Goal: Information Seeking & Learning: Find specific page/section

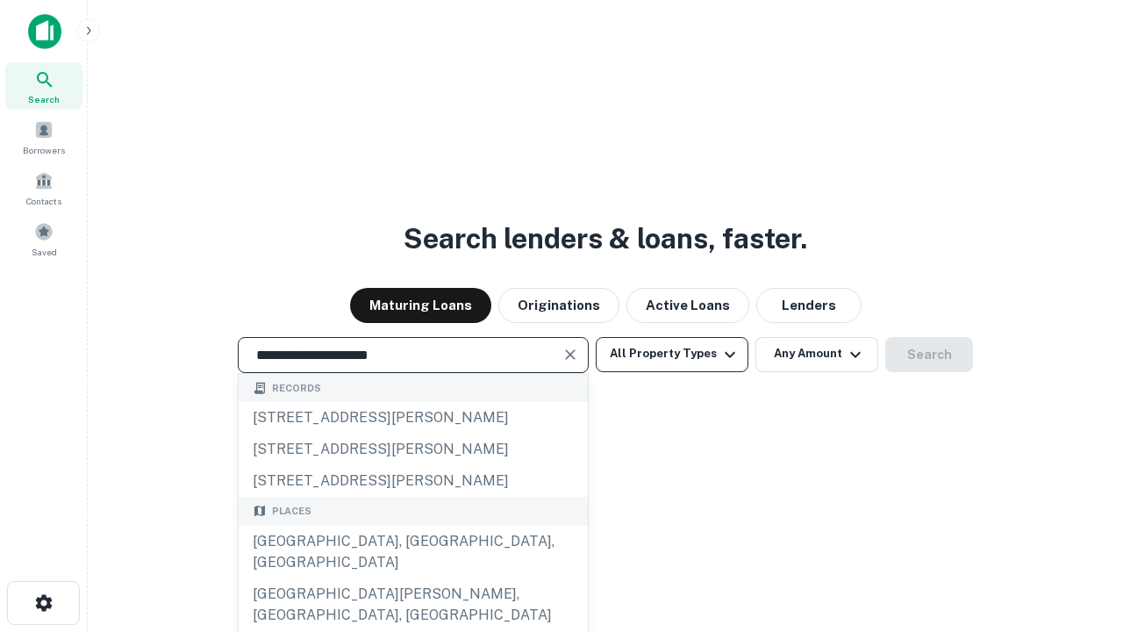
click at [412, 578] on div "[GEOGRAPHIC_DATA], [GEOGRAPHIC_DATA], [GEOGRAPHIC_DATA]" at bounding box center [413, 551] width 349 height 53
click at [672, 353] on button "All Property Types" at bounding box center [672, 354] width 153 height 35
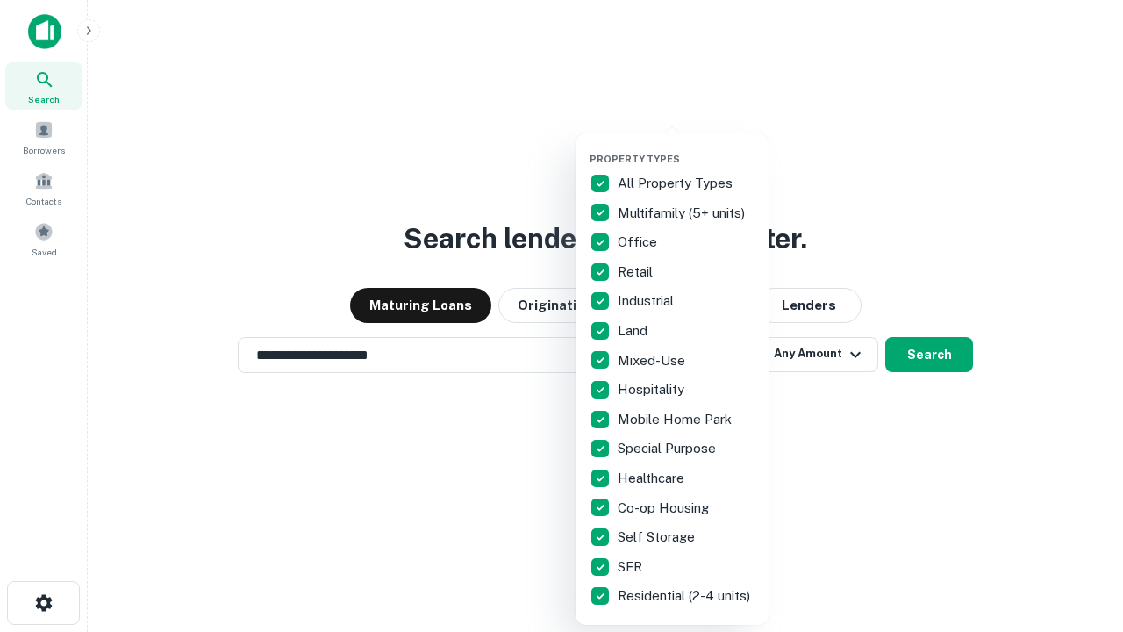
type input "**********"
click at [686, 147] on button "button" at bounding box center [685, 147] width 193 height 1
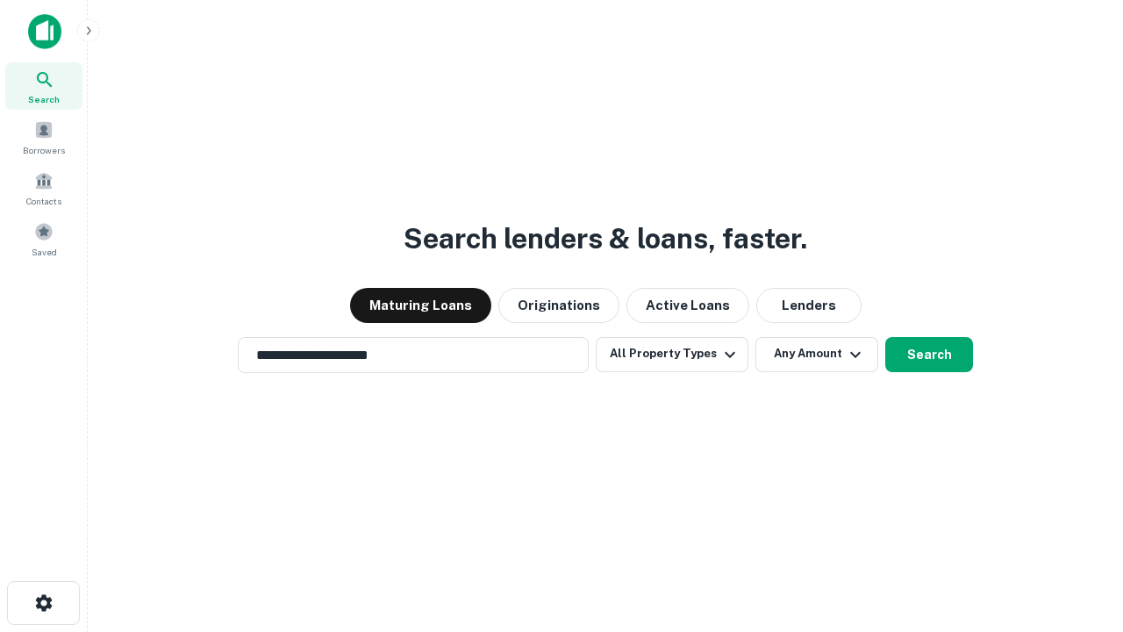
scroll to position [27, 0]
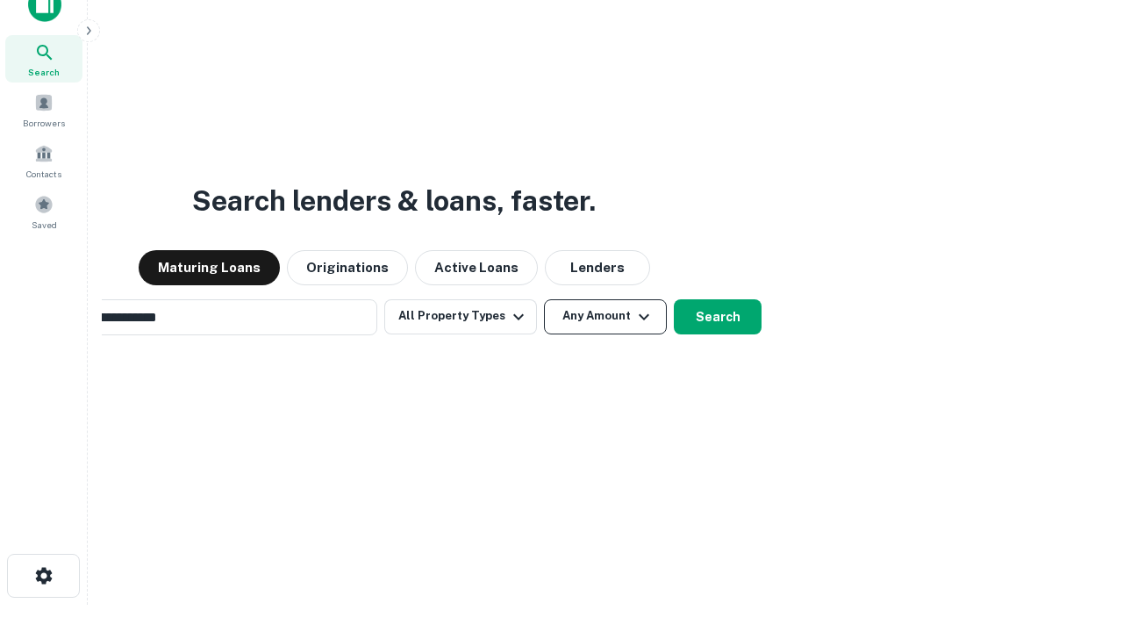
click at [544, 299] on button "Any Amount" at bounding box center [605, 316] width 123 height 35
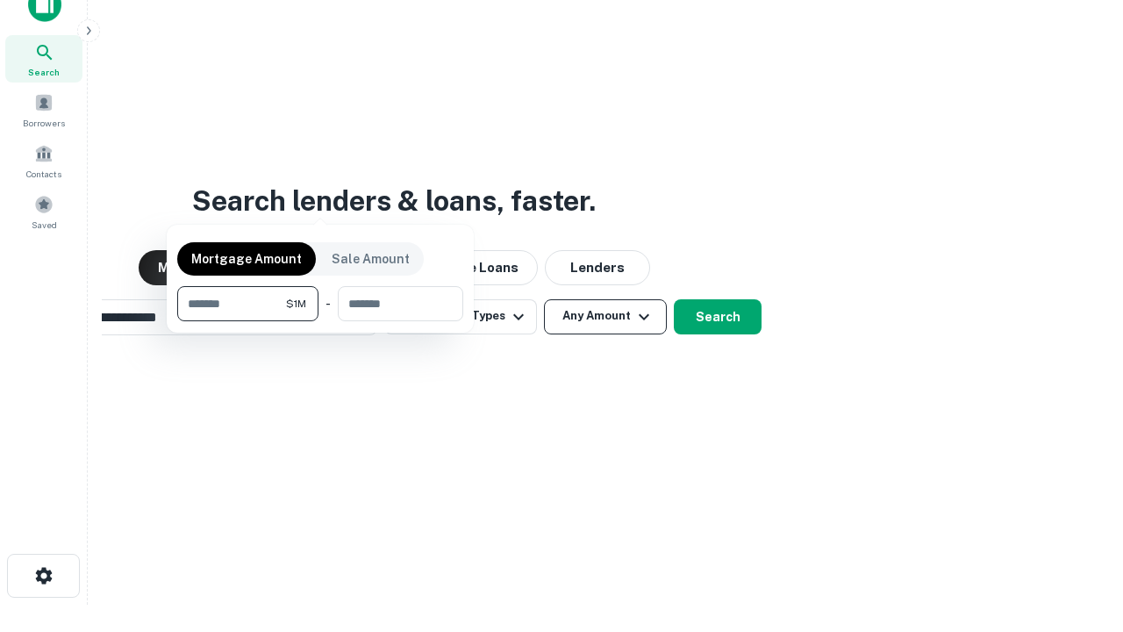
scroll to position [28, 0]
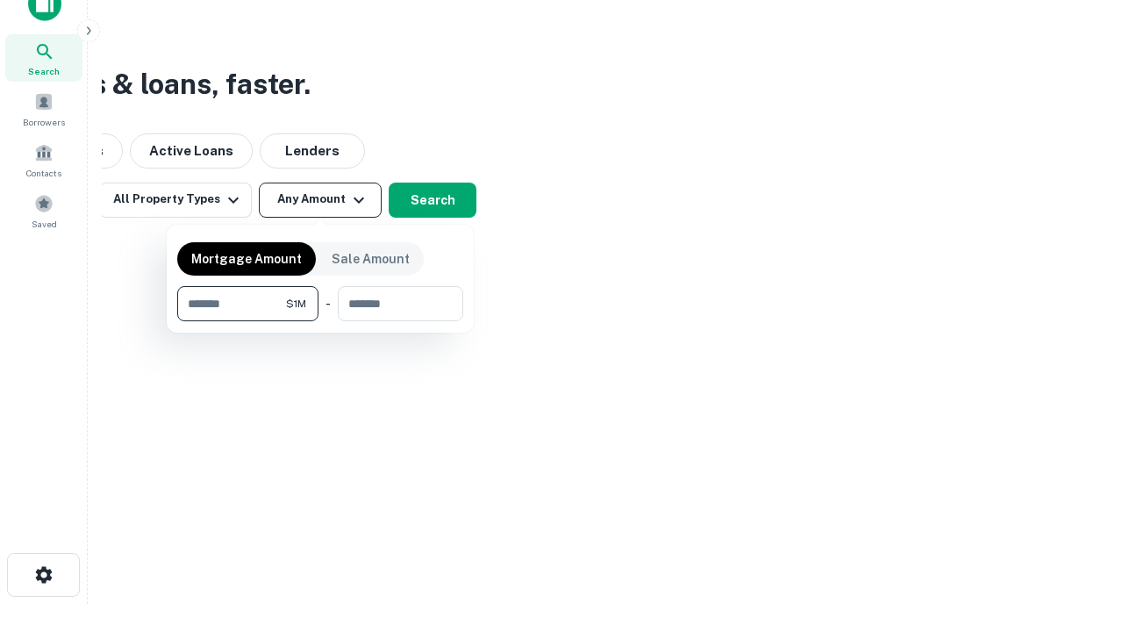
type input "*******"
click at [320, 321] on button "button" at bounding box center [320, 321] width 286 height 1
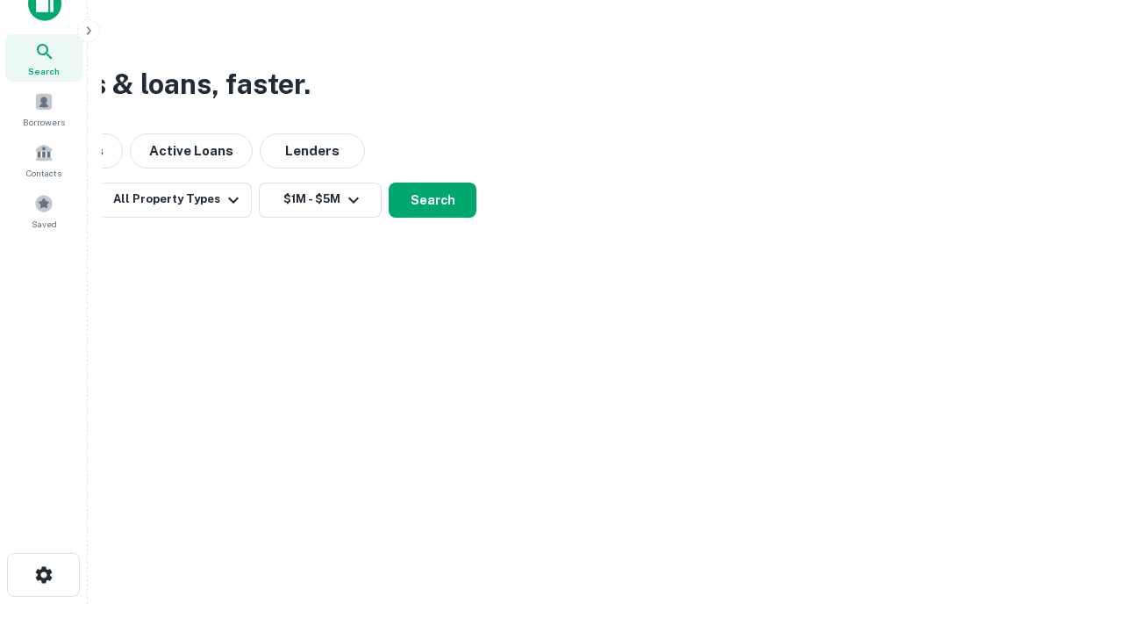
scroll to position [27, 0]
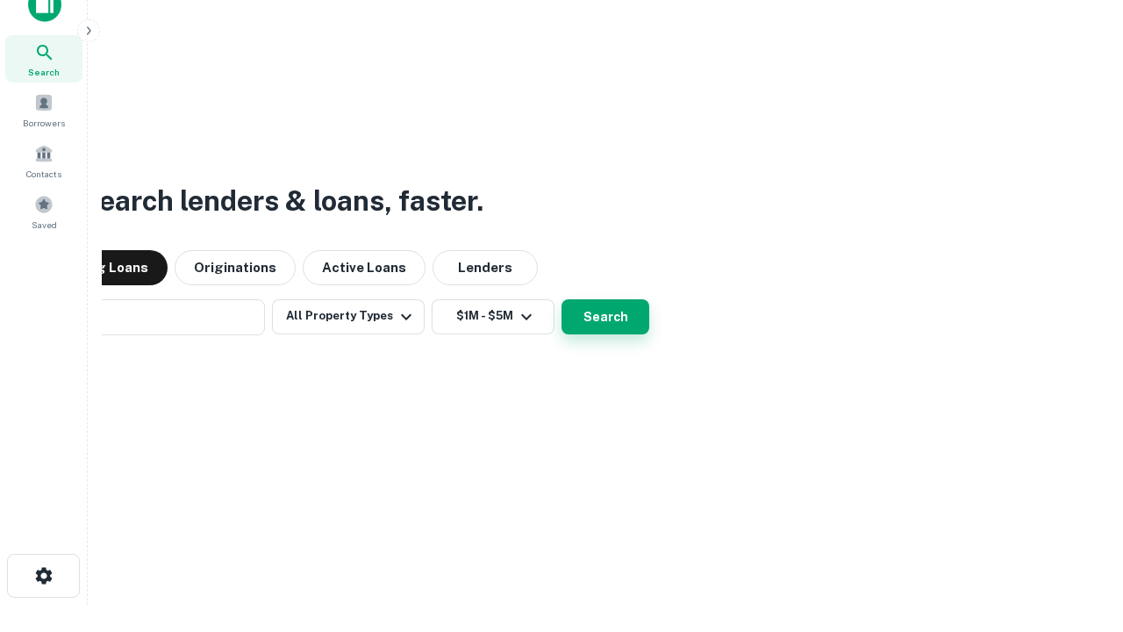
click at [561, 299] on button "Search" at bounding box center [605, 316] width 88 height 35
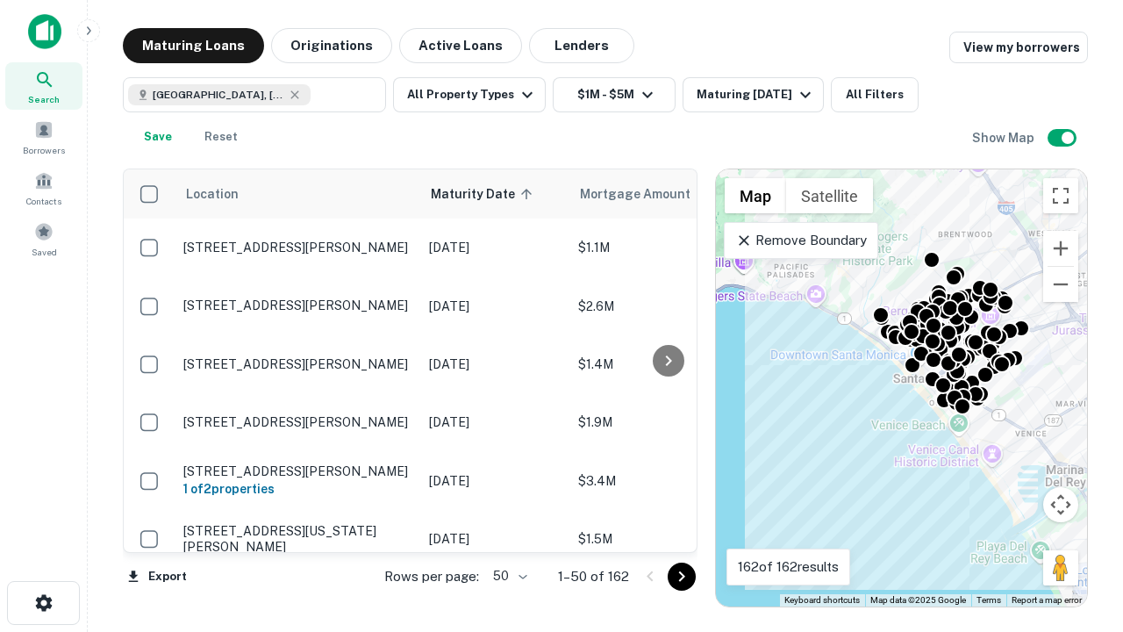
click at [507, 575] on body "Search Borrowers Contacts Saved Maturing Loans Originations Active Loans Lender…" at bounding box center [561, 316] width 1123 height 632
click at [508, 532] on li "25" at bounding box center [507, 532] width 51 height 32
